Goal: Information Seeking & Learning: Learn about a topic

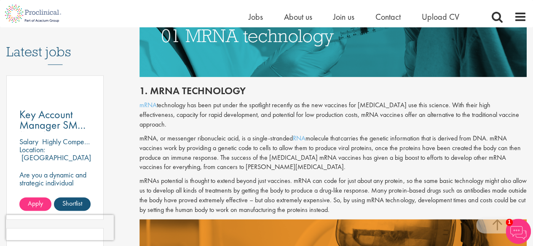
scroll to position [432, 0]
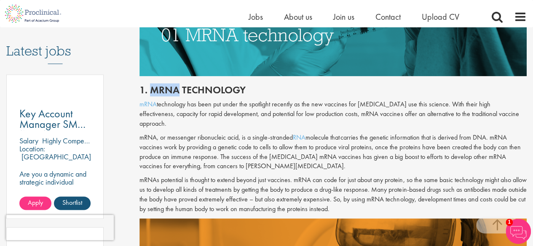
drag, startPoint x: 150, startPoint y: 88, endPoint x: 177, endPoint y: 89, distance: 26.5
click at [177, 89] on h2 "1. mRNA technology" at bounding box center [332, 90] width 387 height 11
click at [266, 139] on p "mRNA, or messenger ribonucleic acid, is a single-stranded RNA molecule that car…" at bounding box center [332, 152] width 387 height 38
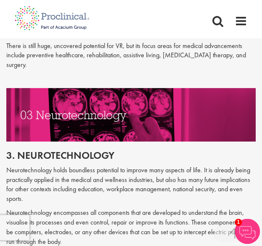
scroll to position [789, 0]
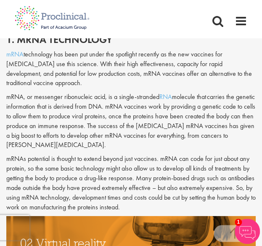
scroll to position [441, 0]
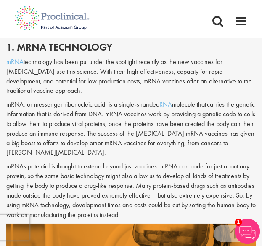
click at [88, 110] on p "mRNA, or messenger ribonucleic acid, is a single-stranded RNA molecule that car…" at bounding box center [131, 129] width 250 height 58
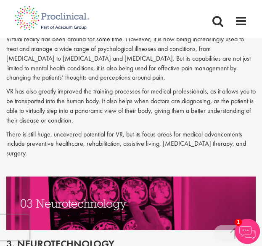
scroll to position [670, 0]
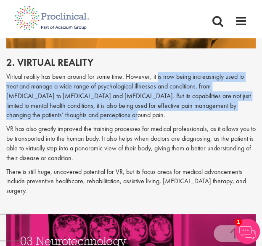
drag, startPoint x: 157, startPoint y: 67, endPoint x: 161, endPoint y: 102, distance: 35.2
click at [161, 102] on p "Virtual reality has been around for some time. However, it is now being increas…" at bounding box center [131, 96] width 250 height 48
copy p "is now being increasingly used to treat and manage a wide range of psychologica…"
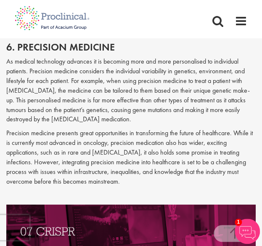
scroll to position [1675, 0]
